Goal: Information Seeking & Learning: Understand process/instructions

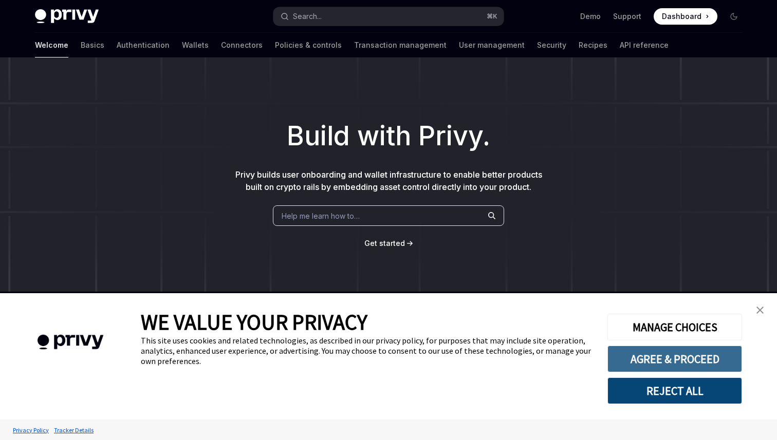
click at [667, 365] on button "AGREE & PROCEED" at bounding box center [675, 359] width 135 height 27
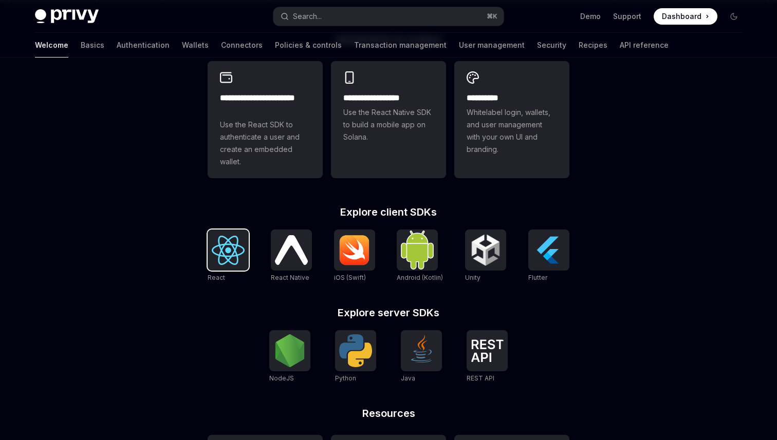
click at [224, 265] on img at bounding box center [228, 250] width 33 height 29
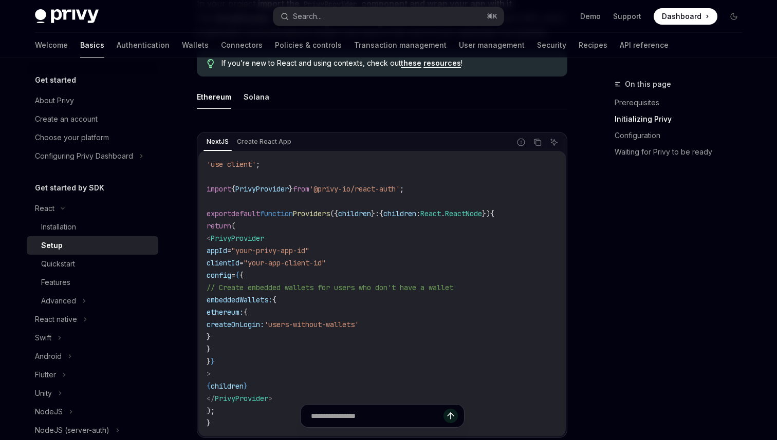
scroll to position [286, 0]
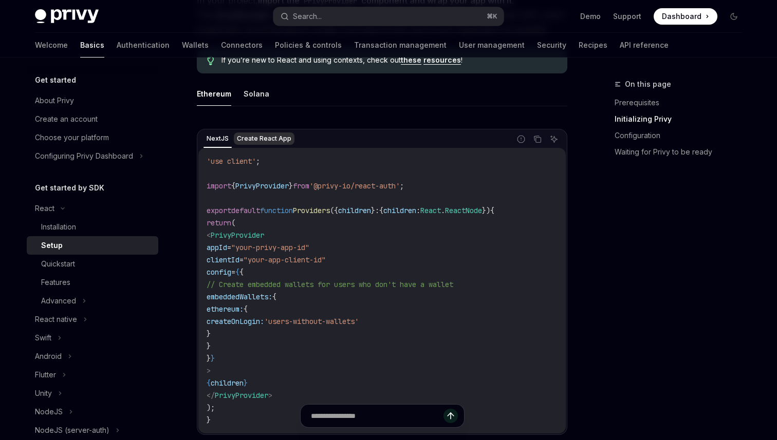
click at [337, 187] on span "'@privy-io/react-auth'" at bounding box center [354, 185] width 90 height 9
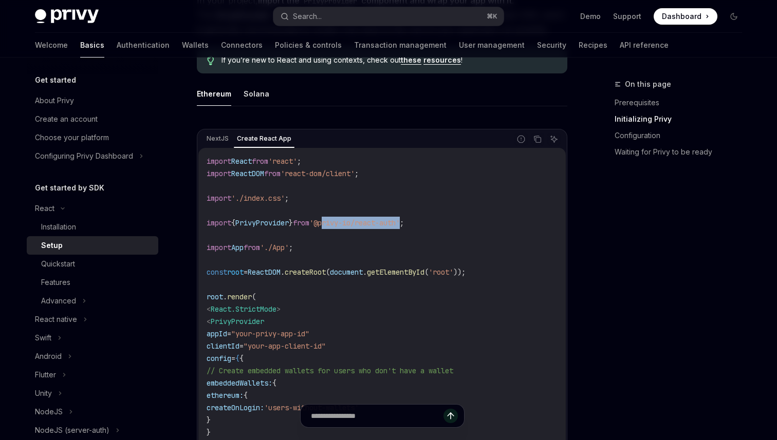
drag, startPoint x: 337, startPoint y: 223, endPoint x: 419, endPoint y: 222, distance: 82.2
click at [400, 222] on span "'@privy-io/react-auth'" at bounding box center [354, 222] width 90 height 9
copy span "privy-io/react-auth"
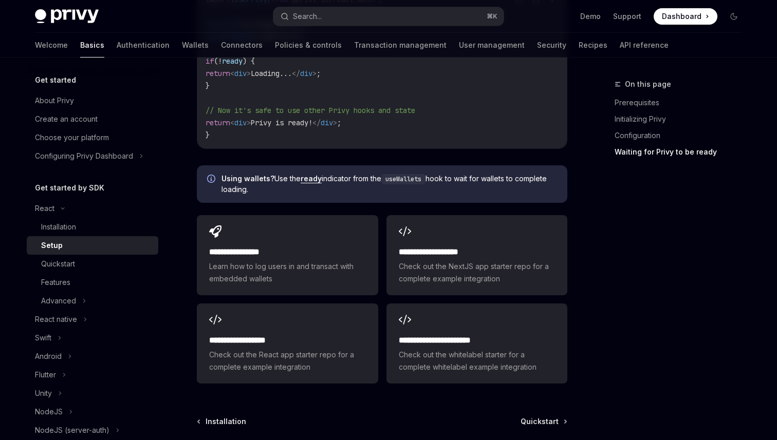
scroll to position [1424, 0]
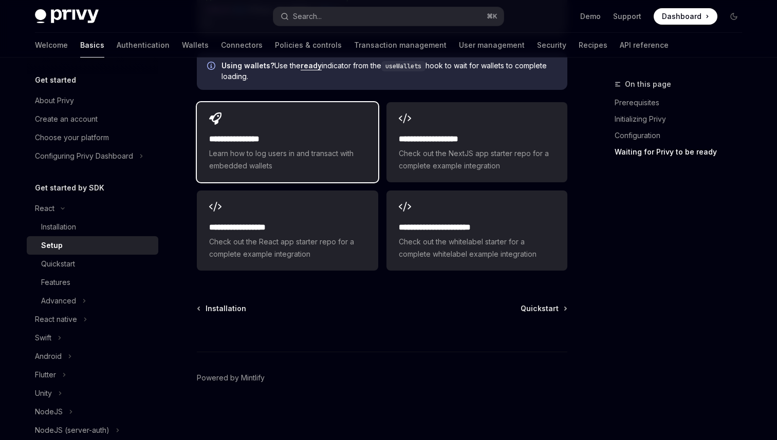
click at [270, 126] on div "**********" at bounding box center [287, 142] width 181 height 80
type textarea "*"
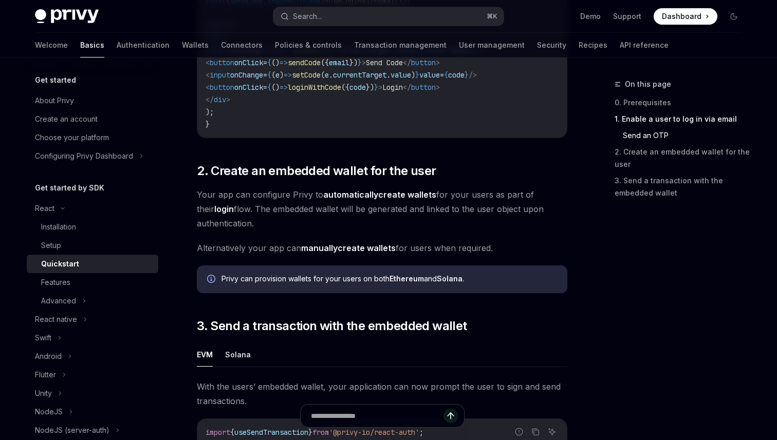
scroll to position [665, 0]
